Goal: Task Accomplishment & Management: Complete application form

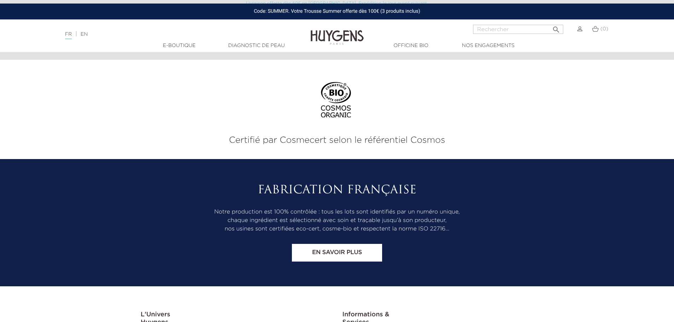
scroll to position [2947, 0]
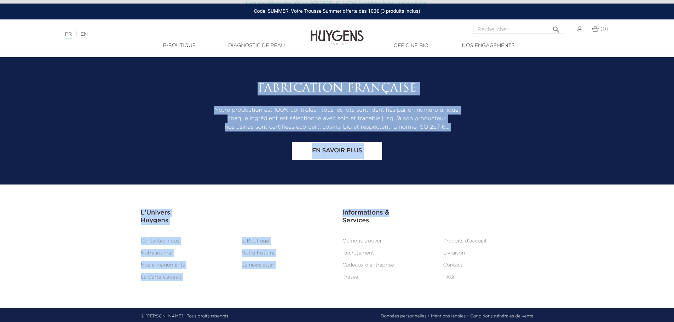
drag, startPoint x: 65, startPoint y: 91, endPoint x: 515, endPoint y: 187, distance: 459.7
click at [515, 187] on div "Suivez-nous #HUYGENSPARIS Newsletter S'inscrire Certifié par Cosmecert selon le…" at bounding box center [337, 19] width 674 height 612
click at [513, 177] on section "Fabrication Française Notre production est 100% contrôlée : tous les lots sont …" at bounding box center [337, 120] width 674 height 127
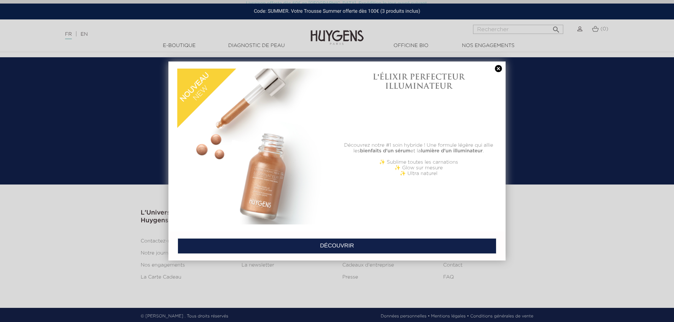
click at [505, 69] on div "L'ÉLIXIR PERFECTEUR ILLUMINATEUR Découvrez notre #1 soin hybride ! Une formule …" at bounding box center [336, 147] width 337 height 170
click at [500, 73] on div "L'ÉLIXIR PERFECTEUR ILLUMINATEUR Découvrez notre #1 soin hybride ! Une formule …" at bounding box center [418, 146] width 163 height 163
click at [499, 68] on link at bounding box center [499, 68] width 10 height 7
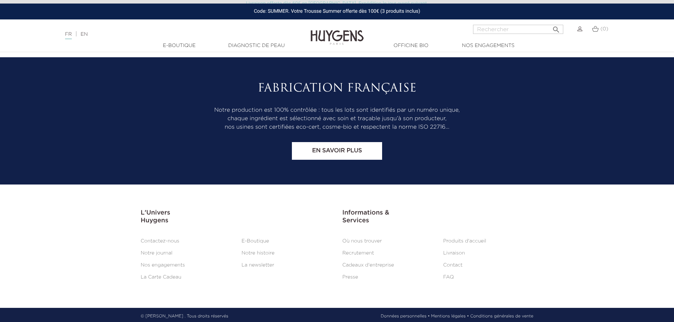
click at [459, 263] on link "Contact" at bounding box center [452, 265] width 19 height 5
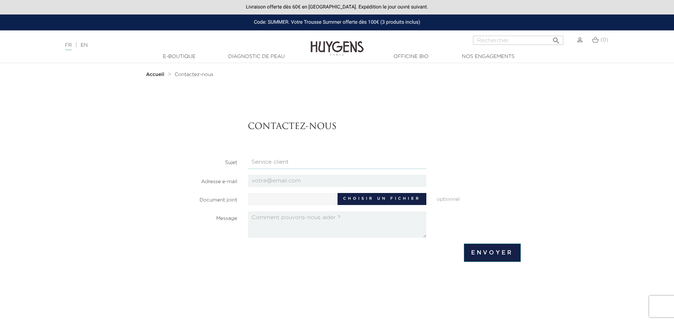
click at [257, 167] on select "Candidatures Boutiques Candidatures Siège Partenariats Relations Presse Service…" at bounding box center [337, 162] width 178 height 13
click at [246, 163] on div "Candidatures Boutiques Candidatures Siège Partenariats Relations Presse Service…" at bounding box center [337, 162] width 189 height 13
click at [264, 159] on select "Candidatures Boutiques Candidatures Siège Partenariats Relations Presse Service…" at bounding box center [337, 162] width 178 height 13
select select "4"
click at [248, 156] on select "Candidatures Boutiques Candidatures Siège Partenariats Relations Presse Service…" at bounding box center [337, 162] width 178 height 13
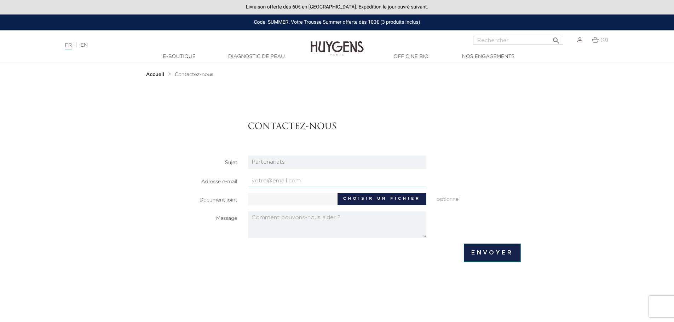
click at [272, 182] on input "email" at bounding box center [337, 181] width 178 height 12
type input "angelie@calicomill.com"
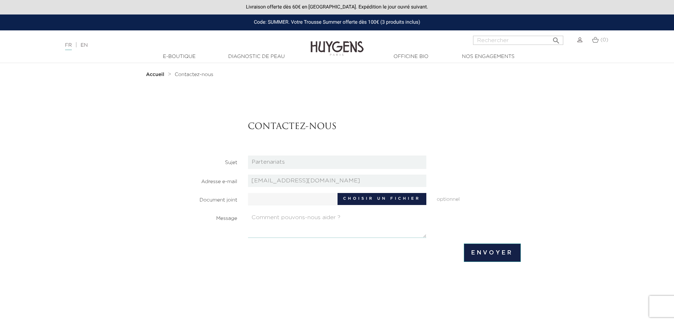
click at [286, 219] on textarea at bounding box center [337, 225] width 178 height 27
drag, startPoint x: 273, startPoint y: 219, endPoint x: 264, endPoint y: 219, distance: 8.8
click at [264, 219] on textarea at bounding box center [337, 225] width 178 height 27
paste textarea "I’m reaching out from Calico Mill, a family-owned organic corn mill in Québec. …"
drag, startPoint x: 325, startPoint y: 234, endPoint x: 207, endPoint y: 169, distance: 134.5
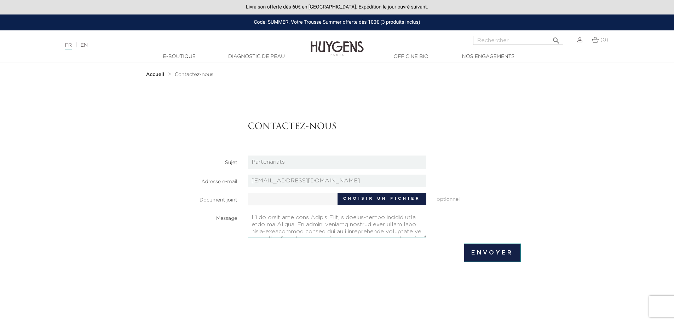
click at [207, 169] on section "Contactez-nous Sujet Candidatures Boutiques Candidatures Siège Partenariats Rel…" at bounding box center [337, 171] width 367 height 134
click at [298, 223] on textarea at bounding box center [337, 225] width 178 height 27
drag, startPoint x: 298, startPoint y: 223, endPoint x: 269, endPoint y: 223, distance: 29.0
click at [269, 223] on textarea at bounding box center [337, 225] width 178 height 27
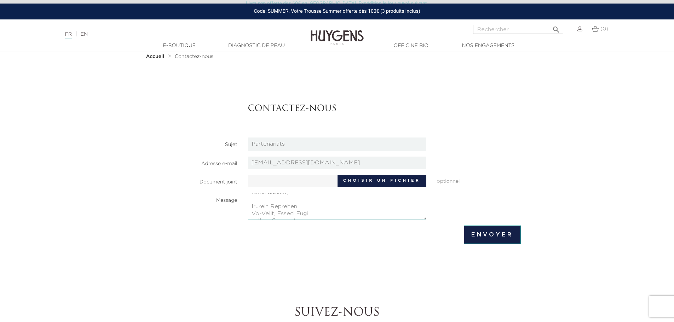
scroll to position [35, 0]
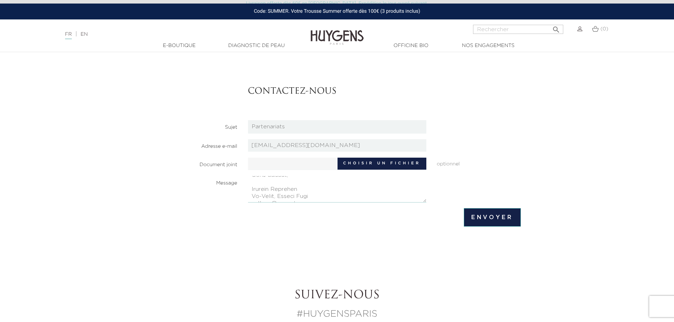
drag, startPoint x: 315, startPoint y: 197, endPoint x: 278, endPoint y: 199, distance: 37.2
click at [278, 199] on textarea at bounding box center [337, 189] width 178 height 27
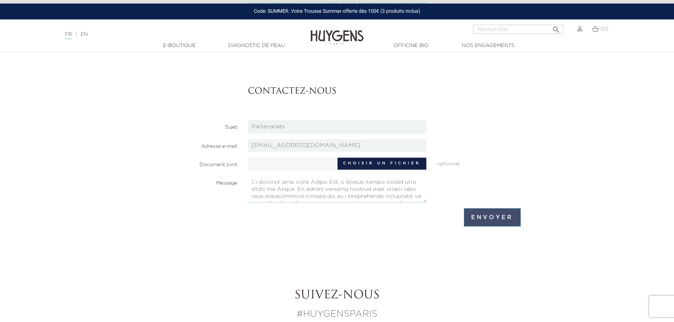
type textarea "I’m reaching out from Calico Mill, a family-owned organic corn mill in Québec. …"
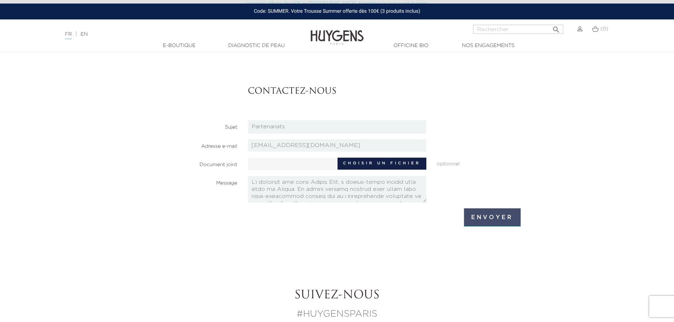
click at [511, 223] on input "Envoyer" at bounding box center [492, 217] width 57 height 18
